Goal: Manage account settings

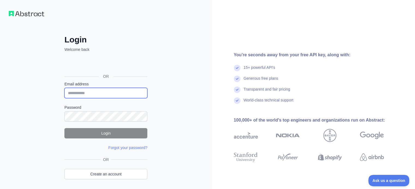
type input "**********"
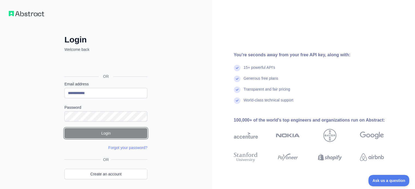
click at [117, 133] on button "Login" at bounding box center [105, 133] width 83 height 10
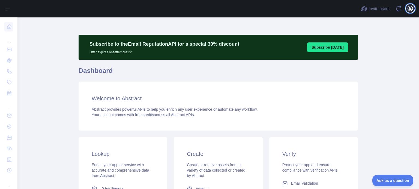
click at [409, 9] on icon "button" at bounding box center [410, 8] width 7 height 7
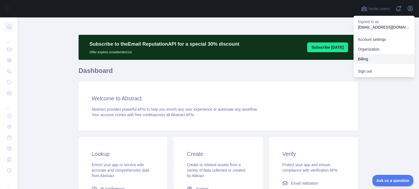
click at [366, 59] on button "Billing" at bounding box center [383, 59] width 61 height 10
